Goal: Browse casually

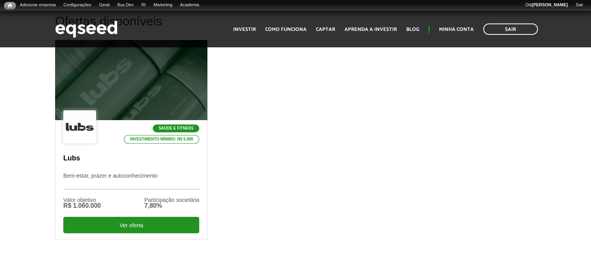
scroll to position [78, 0]
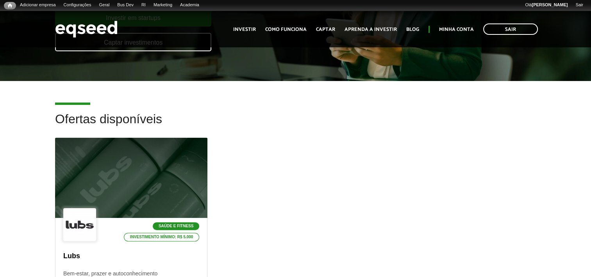
scroll to position [274, 0]
